Goal: Task Accomplishment & Management: Manage account settings

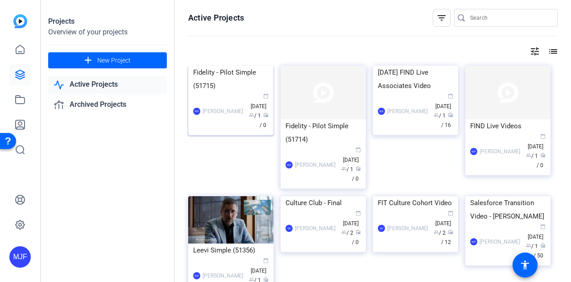
click at [199, 92] on div "Fidelity - Pilot Simple (51715)" at bounding box center [230, 79] width 75 height 27
click at [405, 92] on div "[DATE] FIND Live Associates Video" at bounding box center [415, 79] width 75 height 27
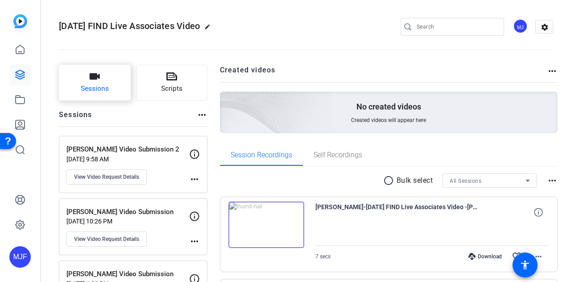
click at [100, 85] on span "Sessions" at bounding box center [95, 88] width 28 height 10
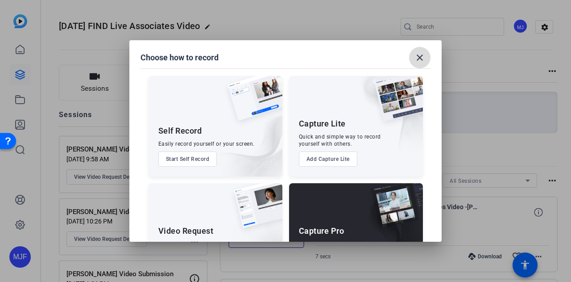
click at [422, 59] on mat-icon "close" at bounding box center [420, 57] width 11 height 11
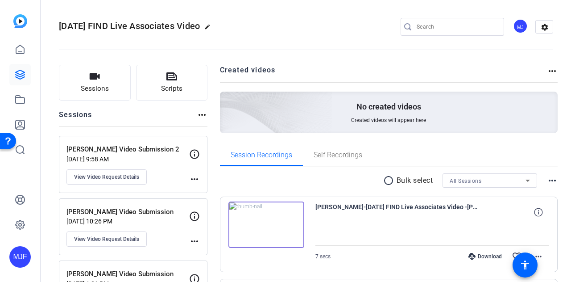
click at [548, 179] on mat-icon "more_horiz" at bounding box center [552, 180] width 11 height 11
click at [548, 179] on div at bounding box center [285, 141] width 571 height 282
click at [549, 72] on mat-icon "more_horiz" at bounding box center [552, 71] width 11 height 11
click at [543, 69] on div at bounding box center [285, 141] width 571 height 282
click at [251, 73] on h2 "Created videos" at bounding box center [384, 73] width 328 height 17
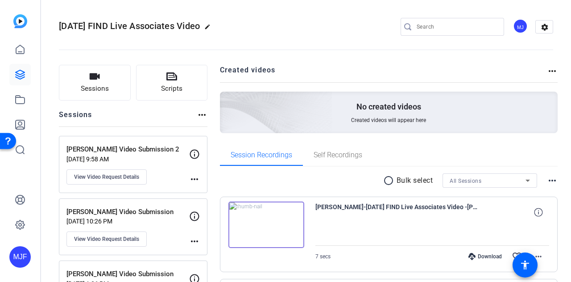
click at [339, 128] on div "No created videos Created videos will appear here" at bounding box center [389, 112] width 338 height 42
click at [354, 125] on div "No created videos Created videos will appear here" at bounding box center [389, 112] width 338 height 42
click at [13, 97] on link at bounding box center [19, 99] width 21 height 21
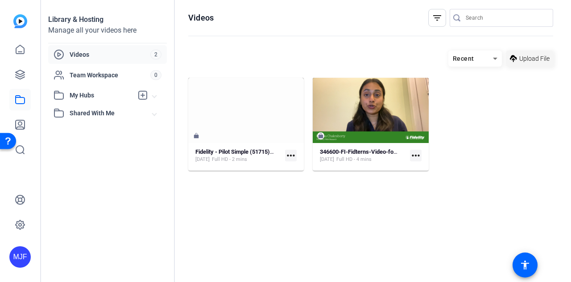
click at [546, 60] on span "Upload File" at bounding box center [534, 58] width 30 height 9
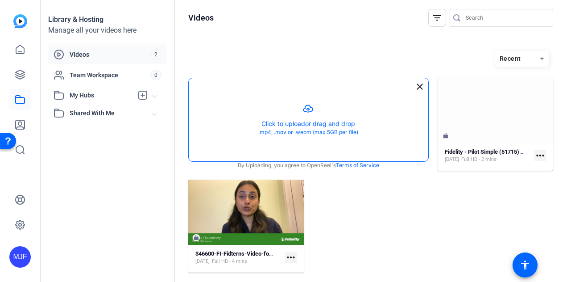
click at [335, 118] on button "button" at bounding box center [309, 119] width 240 height 83
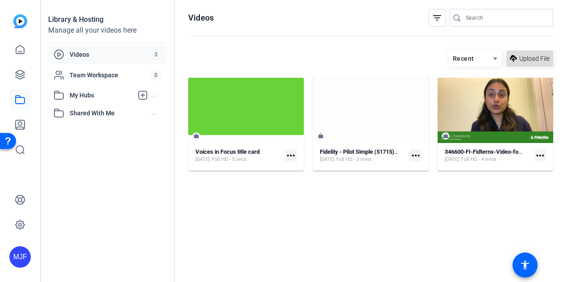
click at [536, 64] on span at bounding box center [530, 58] width 47 height 21
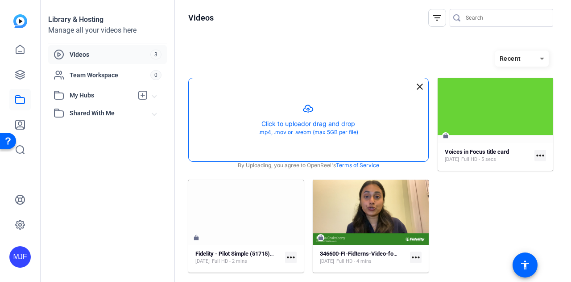
click at [343, 114] on button "button" at bounding box center [309, 119] width 240 height 83
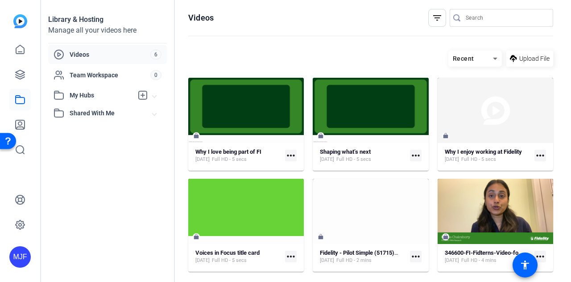
click at [286, 155] on mat-icon "more_horiz" at bounding box center [291, 156] width 12 height 12
click at [297, 39] on div at bounding box center [285, 141] width 571 height 282
click at [291, 155] on mat-icon "more_horiz" at bounding box center [291, 156] width 12 height 12
click at [291, 156] on div at bounding box center [285, 141] width 571 height 282
click at [531, 52] on span at bounding box center [530, 58] width 47 height 21
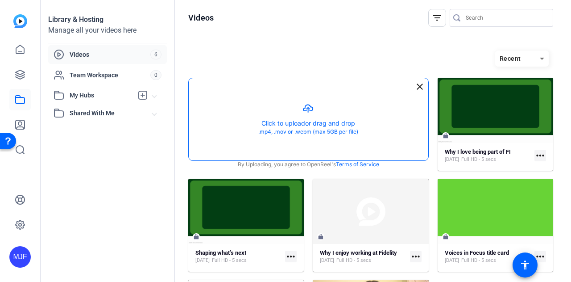
click at [367, 95] on button "button" at bounding box center [309, 119] width 240 height 82
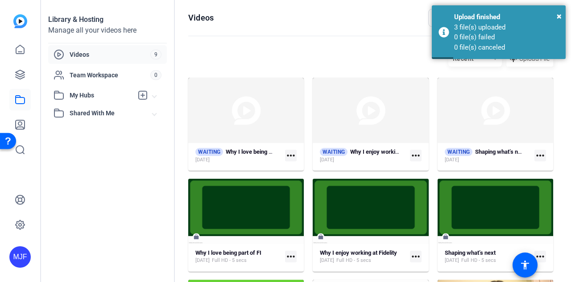
scroll to position [45, 0]
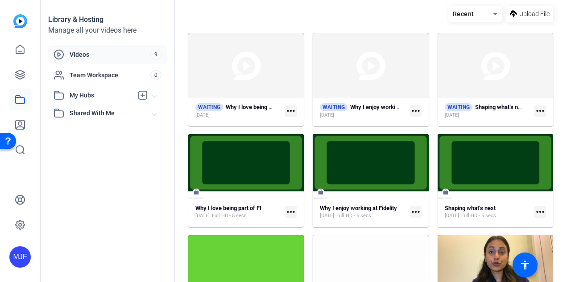
click at [292, 208] on mat-icon "more_horiz" at bounding box center [291, 212] width 12 height 12
click at [292, 208] on div at bounding box center [285, 141] width 571 height 282
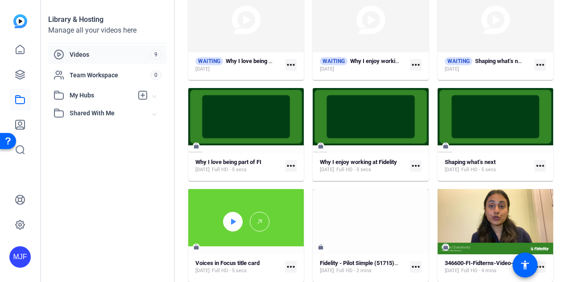
scroll to position [91, 0]
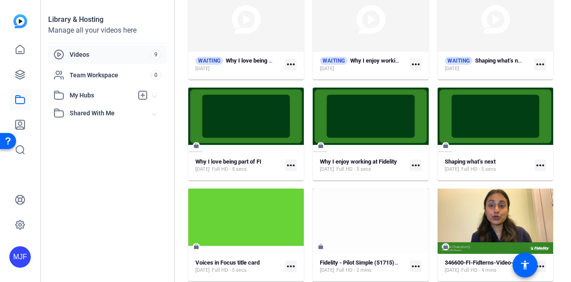
click at [413, 165] on mat-icon "more_horiz" at bounding box center [416, 165] width 12 height 12
click at [413, 165] on div at bounding box center [285, 141] width 571 height 282
click at [291, 165] on mat-icon "more_horiz" at bounding box center [291, 165] width 12 height 12
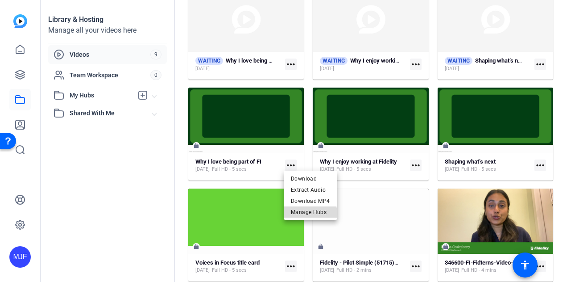
click at [303, 216] on span "Manage Hubs" at bounding box center [310, 211] width 39 height 11
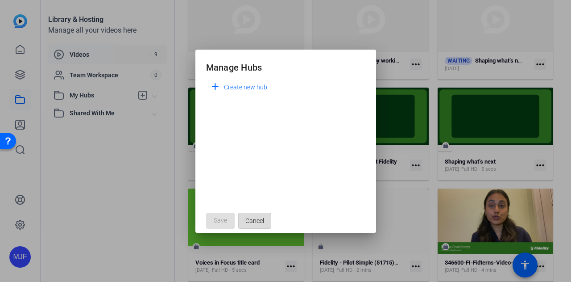
click at [251, 220] on span "Cancel" at bounding box center [254, 220] width 19 height 17
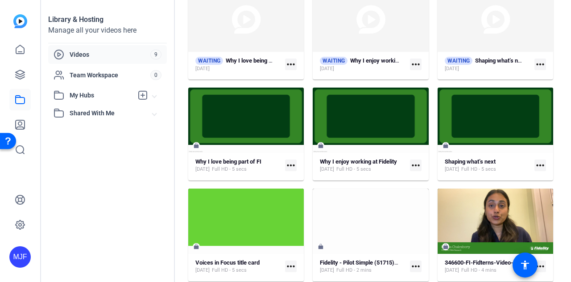
click at [415, 166] on mat-icon "more_horiz" at bounding box center [416, 165] width 12 height 12
click at [415, 166] on div at bounding box center [285, 141] width 571 height 282
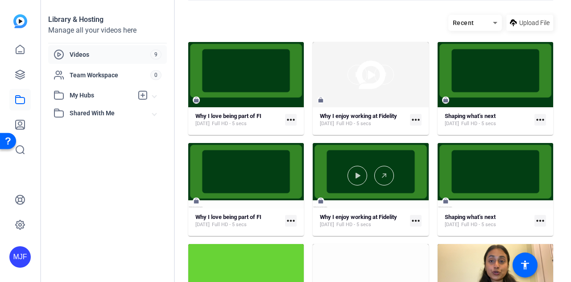
scroll to position [2, 0]
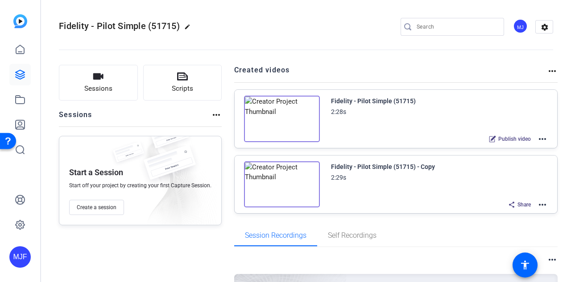
click at [540, 139] on mat-icon "more_horiz" at bounding box center [542, 138] width 11 height 11
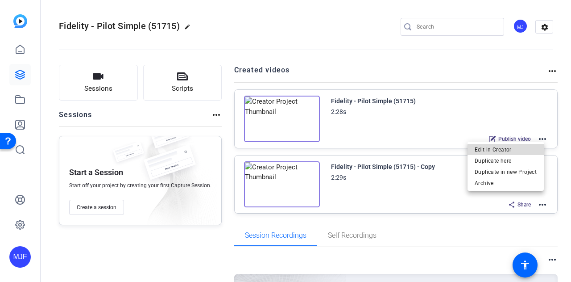
click at [512, 150] on span "Edit in Creator" at bounding box center [506, 149] width 62 height 11
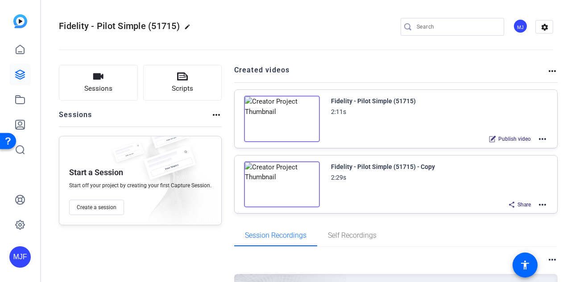
click at [537, 139] on mat-icon "more_horiz" at bounding box center [542, 138] width 11 height 11
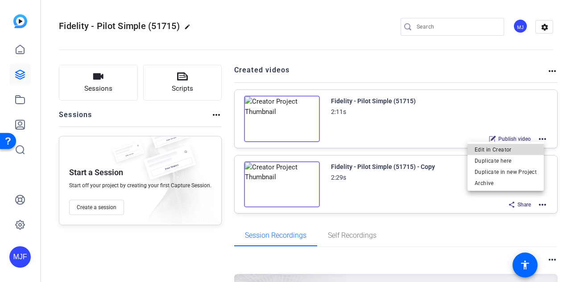
click at [529, 149] on span "Edit in Creator" at bounding box center [506, 149] width 62 height 11
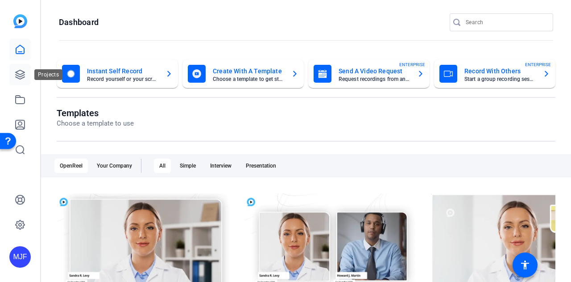
click at [15, 77] on icon at bounding box center [20, 74] width 11 height 11
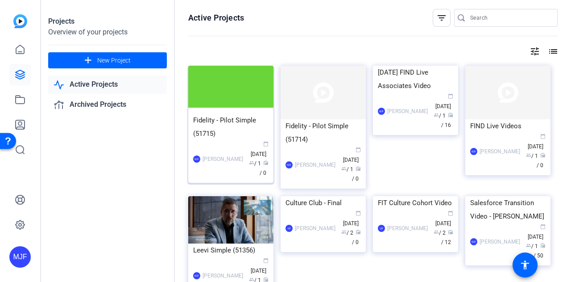
click at [224, 120] on div "Fidelity - Pilot Simple (51715)" at bounding box center [230, 126] width 75 height 27
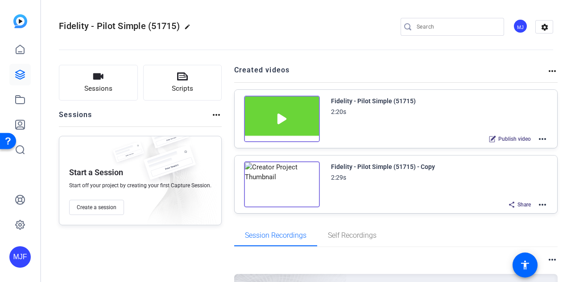
click at [537, 137] on mat-icon "more_horiz" at bounding box center [542, 138] width 11 height 11
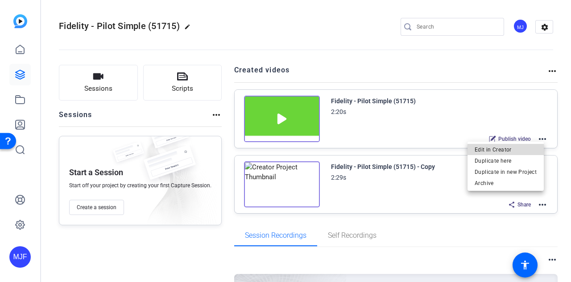
click at [531, 146] on span "Edit in Creator" at bounding box center [506, 149] width 62 height 11
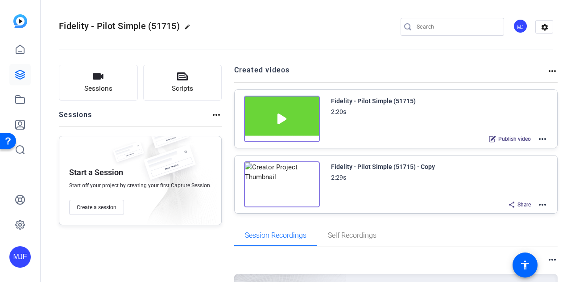
click at [538, 140] on mat-icon "more_horiz" at bounding box center [542, 138] width 11 height 11
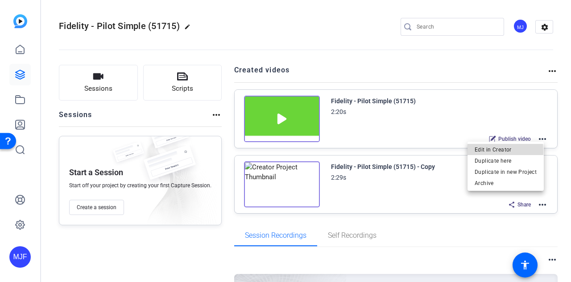
click at [477, 151] on span "Edit in Creator" at bounding box center [506, 149] width 62 height 11
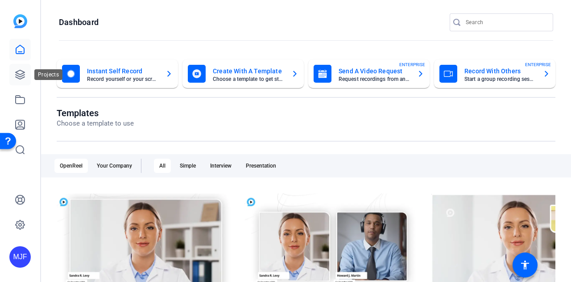
click at [20, 80] on link at bounding box center [19, 74] width 21 height 21
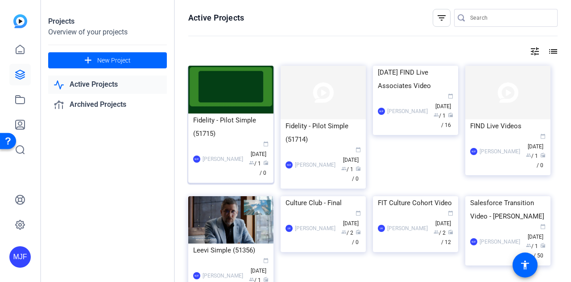
click at [220, 123] on div "Fidelity - Pilot Simple (51715)" at bounding box center [230, 126] width 75 height 27
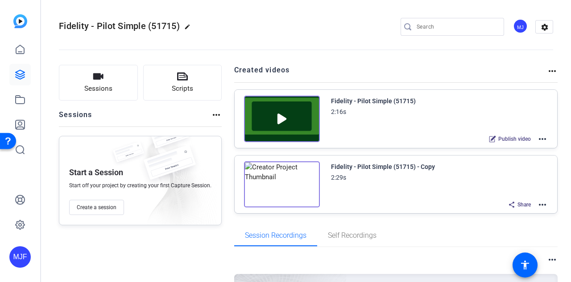
click at [539, 138] on mat-icon "more_horiz" at bounding box center [542, 138] width 11 height 11
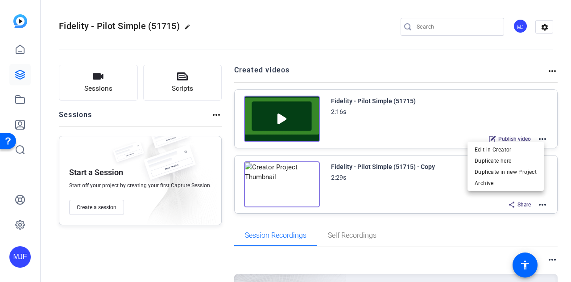
click at [539, 136] on div at bounding box center [285, 141] width 571 height 282
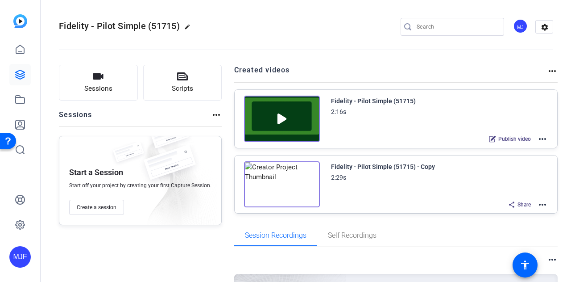
click at [544, 203] on div "Fidelity - Pilot Simple (51715) - Copy 2:29s Share more_horiz" at bounding box center [396, 184] width 323 height 58
click at [541, 202] on mat-icon "more_horiz" at bounding box center [542, 204] width 11 height 11
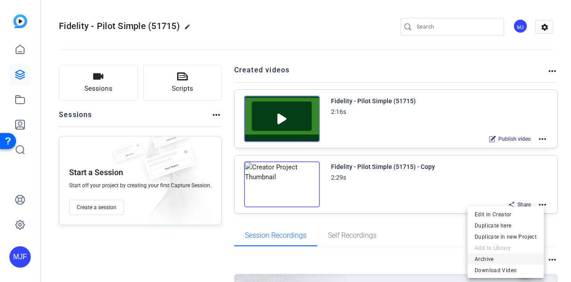
click at [500, 258] on span "Archive" at bounding box center [506, 258] width 62 height 11
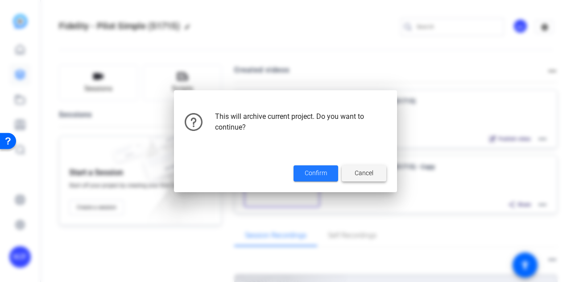
click at [381, 170] on span at bounding box center [364, 172] width 45 height 21
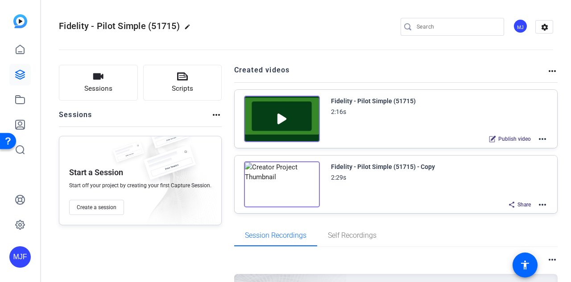
click at [479, 184] on div "Fidelity - Pilot Simple (51715) - Copy 2:29s Share more_horiz" at bounding box center [439, 185] width 217 height 49
click at [539, 141] on mat-icon "more_horiz" at bounding box center [542, 138] width 11 height 11
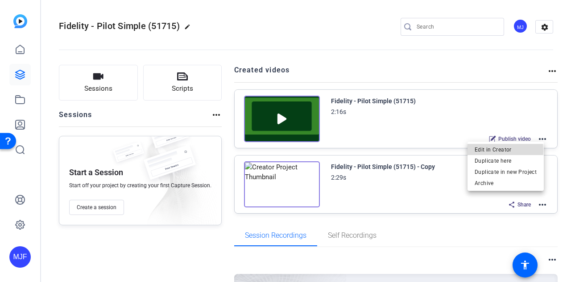
click at [488, 150] on span "Edit in Creator" at bounding box center [506, 149] width 62 height 11
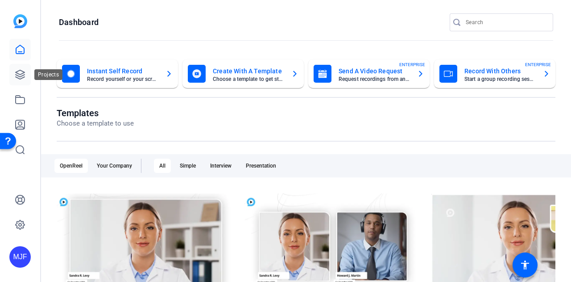
click at [12, 74] on link at bounding box center [19, 74] width 21 height 21
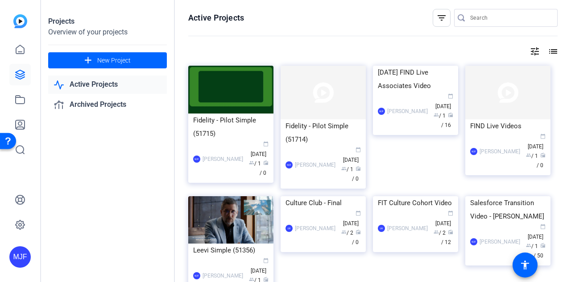
click at [237, 120] on div "Fidelity - Pilot Simple (51715)" at bounding box center [230, 126] width 75 height 27
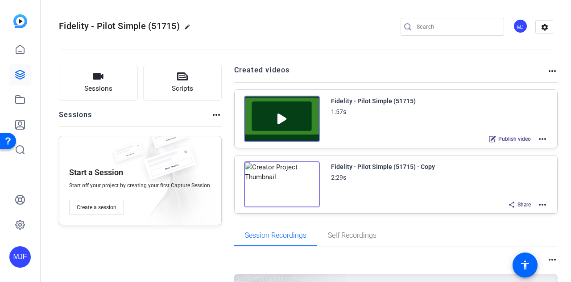
click at [537, 134] on mat-icon "more_horiz" at bounding box center [542, 138] width 11 height 11
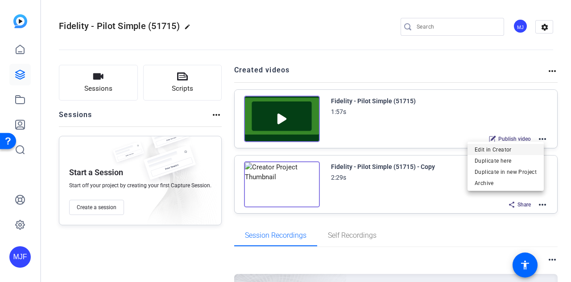
click at [524, 150] on span "Edit in Creator" at bounding box center [506, 149] width 62 height 11
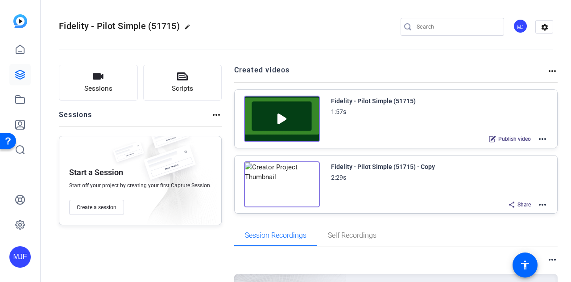
click at [538, 138] on mat-icon "more_horiz" at bounding box center [542, 138] width 11 height 11
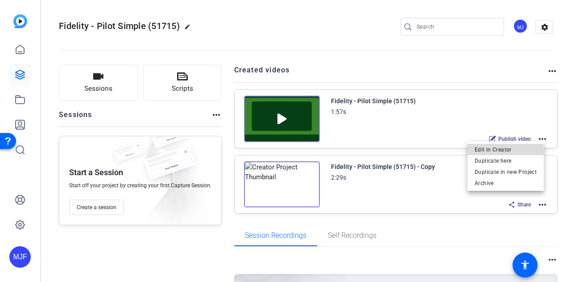
click at [499, 151] on span "Edit in Creator" at bounding box center [506, 149] width 62 height 11
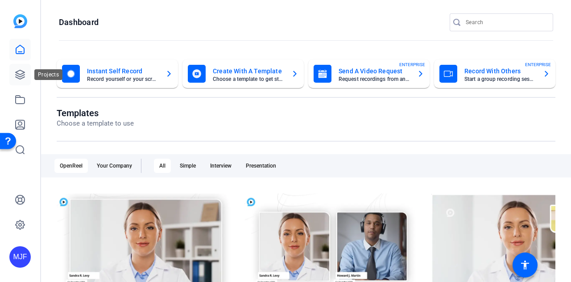
click at [18, 79] on icon at bounding box center [20, 74] width 11 height 11
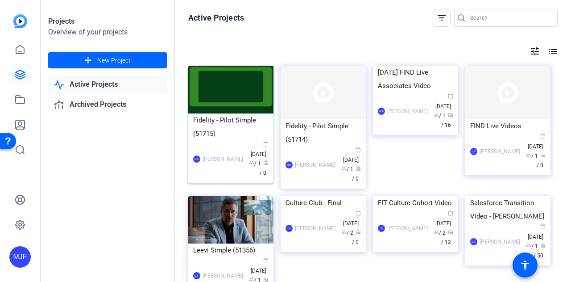
click at [233, 127] on div "Fidelity - Pilot Simple (51715)" at bounding box center [230, 126] width 75 height 27
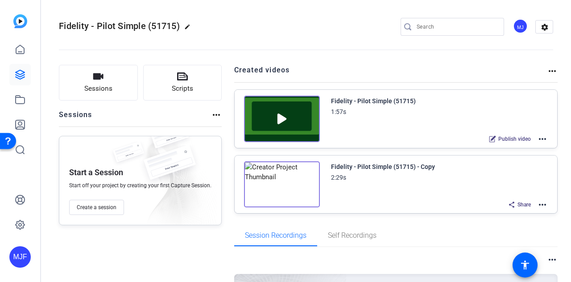
click at [541, 135] on mat-icon "more_horiz" at bounding box center [542, 138] width 11 height 11
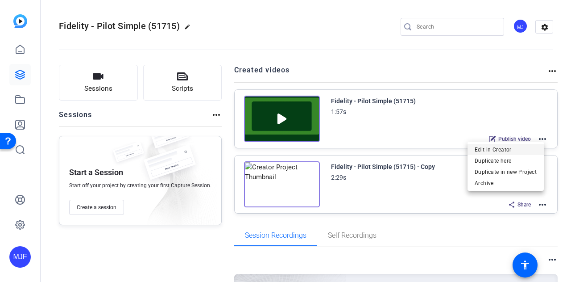
click at [487, 149] on span "Edit in Creator" at bounding box center [506, 149] width 62 height 11
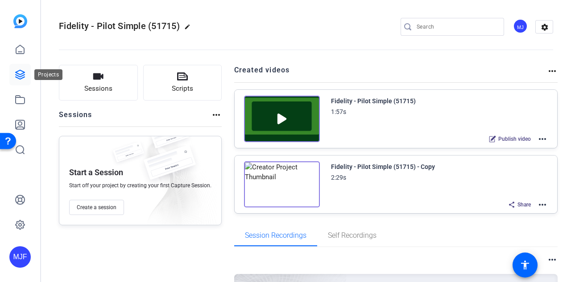
click at [19, 76] on icon at bounding box center [20, 74] width 9 height 9
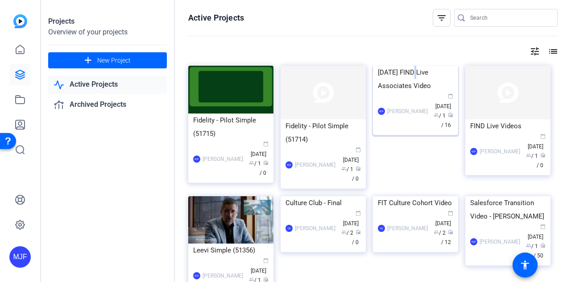
click at [414, 92] on div "[DATE] FIND Live Associates Video" at bounding box center [415, 79] width 75 height 27
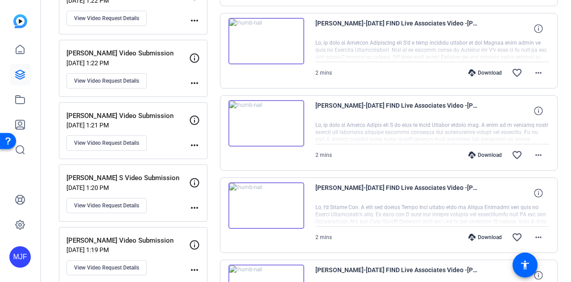
scroll to position [580, 0]
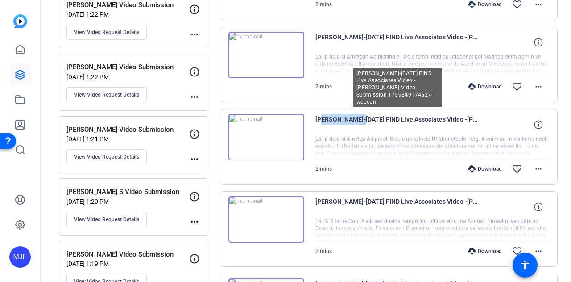
drag, startPoint x: 317, startPoint y: 116, endPoint x: 349, endPoint y: 117, distance: 32.1
click at [353, 115] on span "[PERSON_NAME]-[DATE] FIND Live Associates Video -[PERSON_NAME] Video Submission…" at bounding box center [398, 124] width 165 height 21
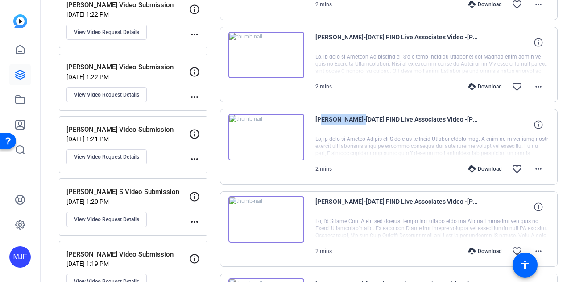
click at [331, 114] on span "[PERSON_NAME]-[DATE] FIND Live Associates Video -[PERSON_NAME] Video Submission…" at bounding box center [398, 124] width 165 height 21
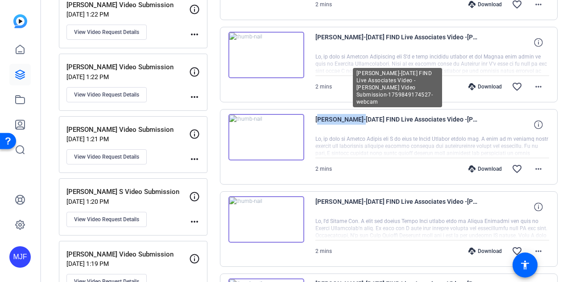
drag, startPoint x: 316, startPoint y: 116, endPoint x: 354, endPoint y: 118, distance: 37.5
click at [354, 118] on span "[PERSON_NAME]-[DATE] FIND Live Associates Video -[PERSON_NAME] Video Submission…" at bounding box center [398, 124] width 165 height 21
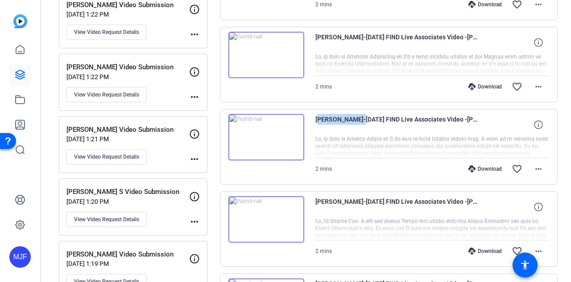
copy span "[PERSON_NAME]"
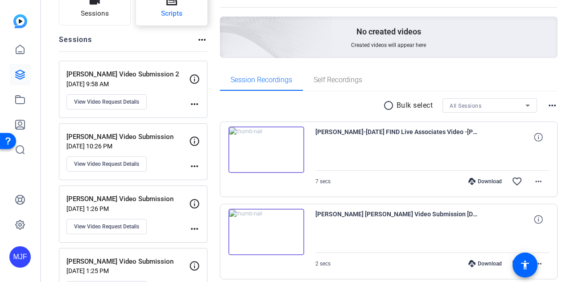
scroll to position [0, 0]
